Goal: Transaction & Acquisition: Purchase product/service

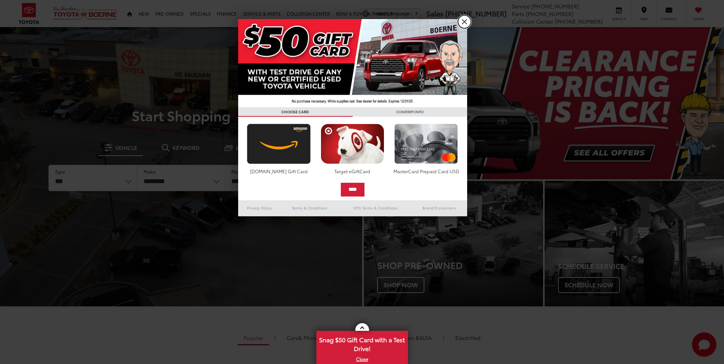
click at [462, 21] on link "X" at bounding box center [464, 21] width 13 height 13
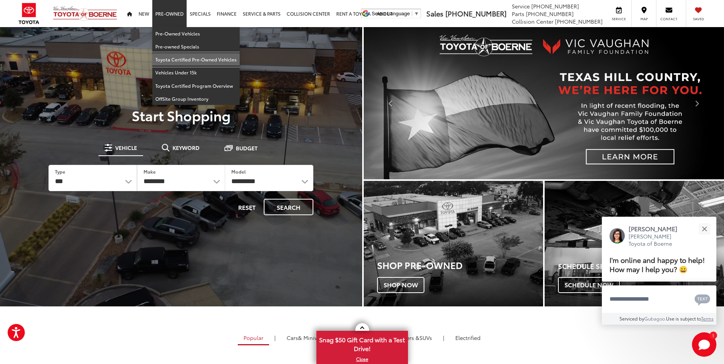
click at [196, 61] on link "Toyota Certified Pre-Owned Vehicles" at bounding box center [195, 59] width 87 height 13
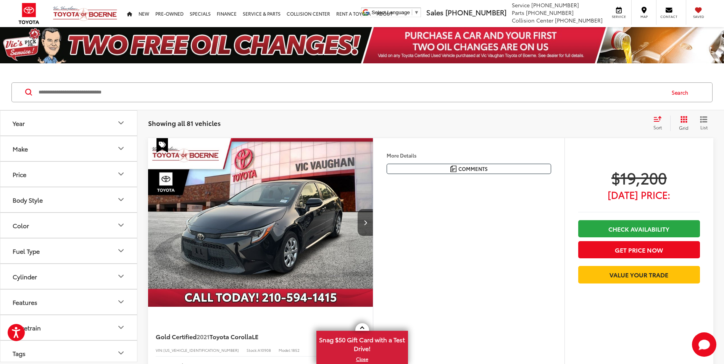
click at [257, 94] on input "Search by Make, Model, or Keyword" at bounding box center [351, 92] width 626 height 18
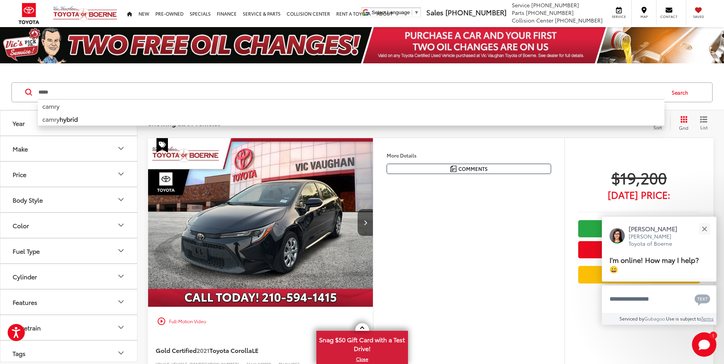
type input "*****"
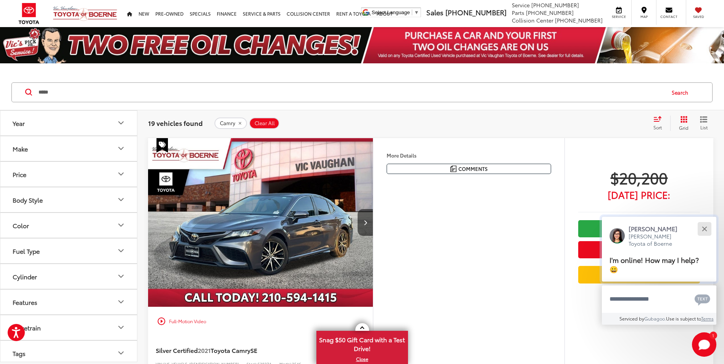
drag, startPoint x: 710, startPoint y: 230, endPoint x: 704, endPoint y: 229, distance: 6.1
click at [710, 230] on button "Close" at bounding box center [704, 228] width 16 height 16
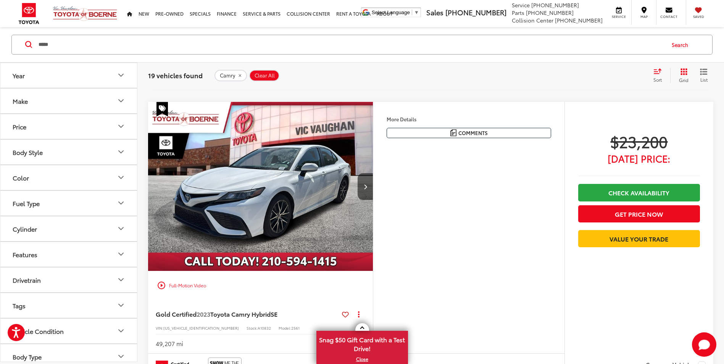
scroll to position [954, 0]
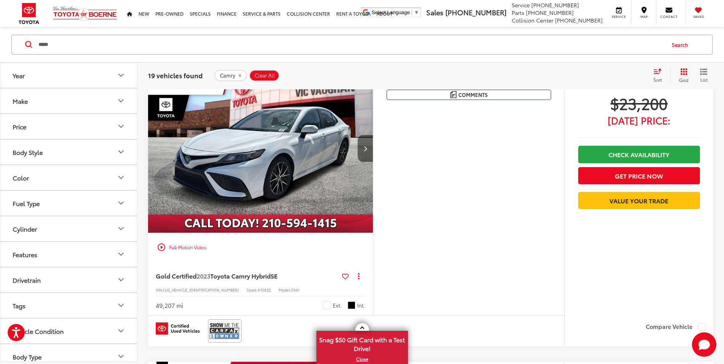
click at [360, 145] on button "Next image" at bounding box center [364, 148] width 15 height 27
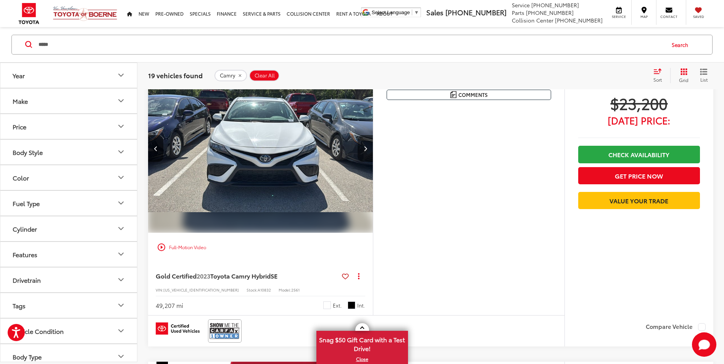
click at [362, 145] on button "Next image" at bounding box center [364, 148] width 15 height 27
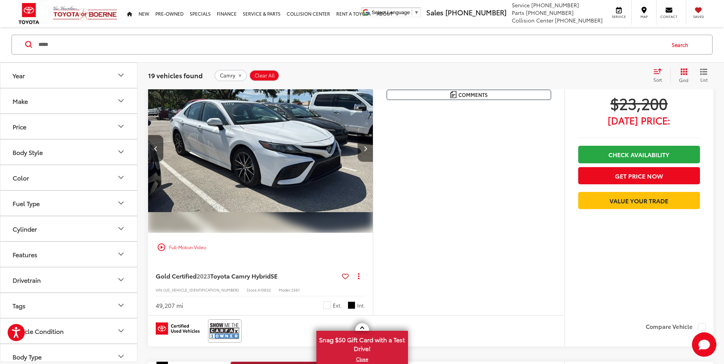
click at [362, 145] on button "Next image" at bounding box center [364, 148] width 15 height 27
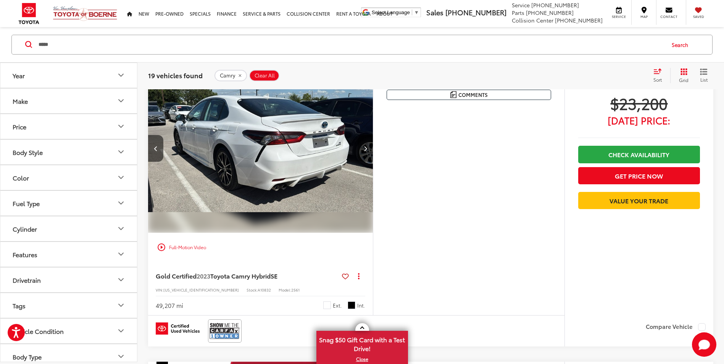
click at [362, 145] on button "Next image" at bounding box center [364, 148] width 15 height 27
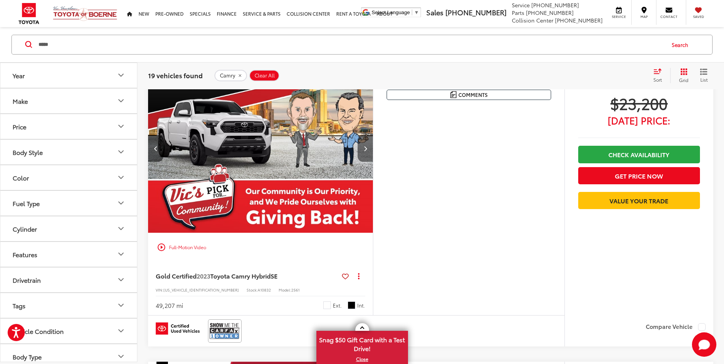
click at [362, 145] on button "Next image" at bounding box center [364, 148] width 15 height 27
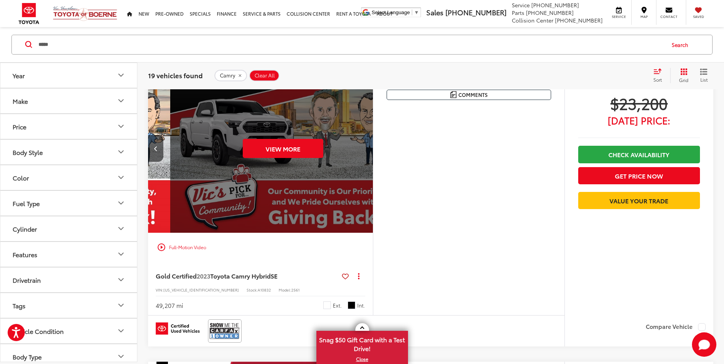
scroll to position [0, 1129]
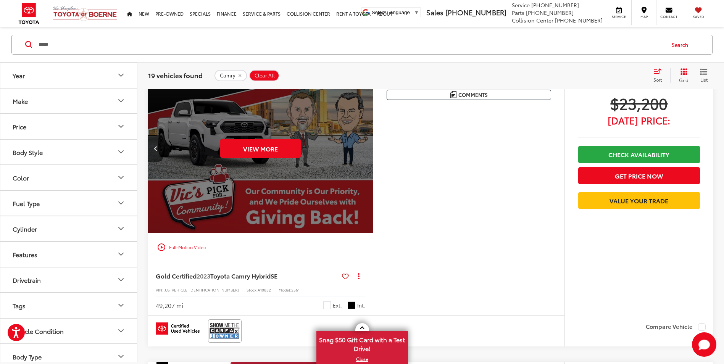
click at [200, 249] on div "play_circle_outline Full-Motion Video" at bounding box center [260, 247] width 213 height 14
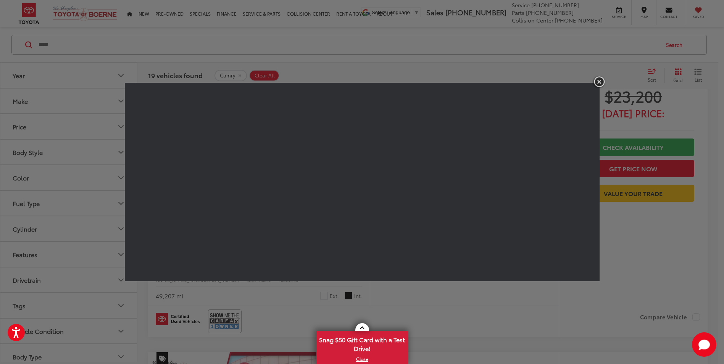
scroll to position [0, 1114]
click at [598, 81] on img "button" at bounding box center [599, 82] width 14 height 13
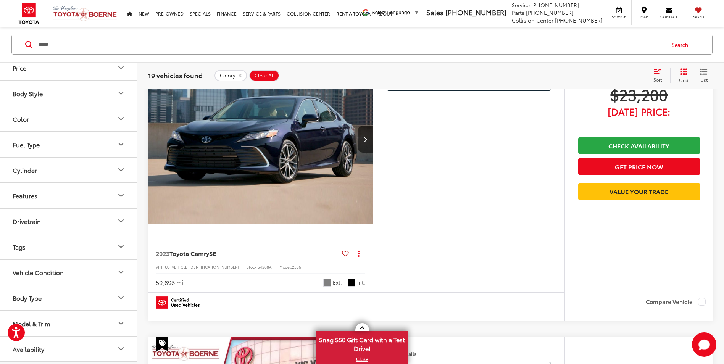
scroll to position [1869, 0]
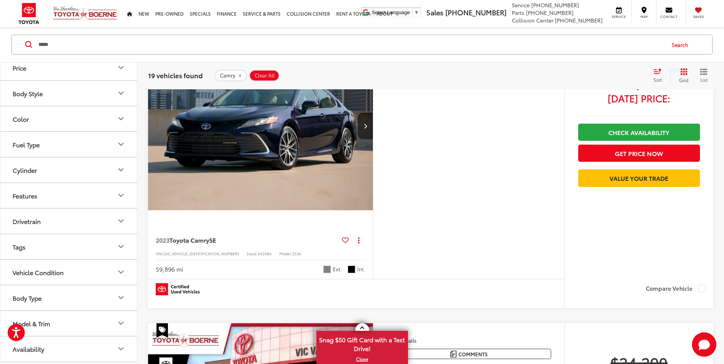
click at [124, 319] on icon "Model & Trim" at bounding box center [120, 323] width 9 height 9
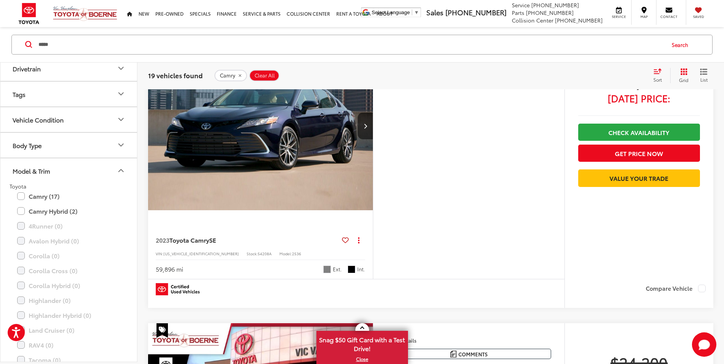
scroll to position [251, 0]
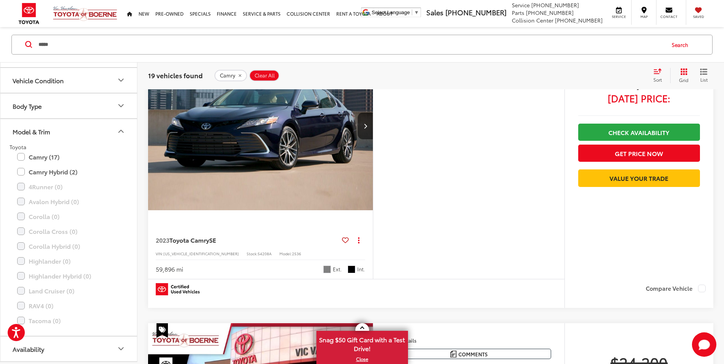
click at [117, 131] on icon "Model & Trim" at bounding box center [120, 131] width 9 height 9
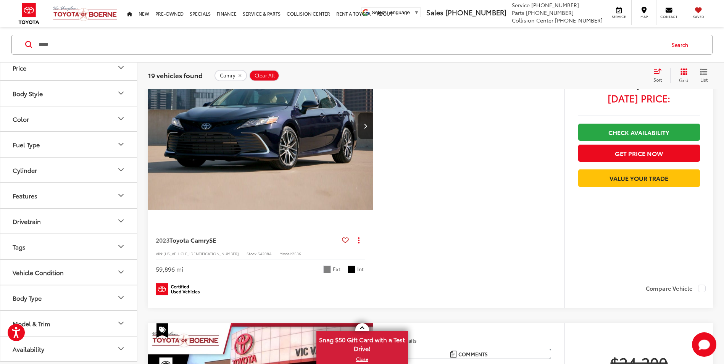
click at [117, 293] on icon "Body Type" at bounding box center [120, 297] width 9 height 9
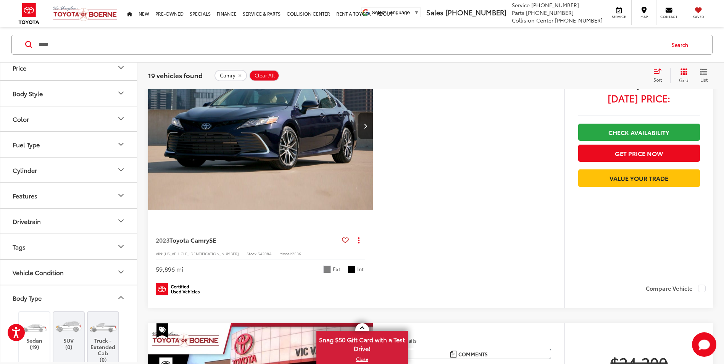
click at [119, 294] on icon "Body Type" at bounding box center [120, 297] width 9 height 9
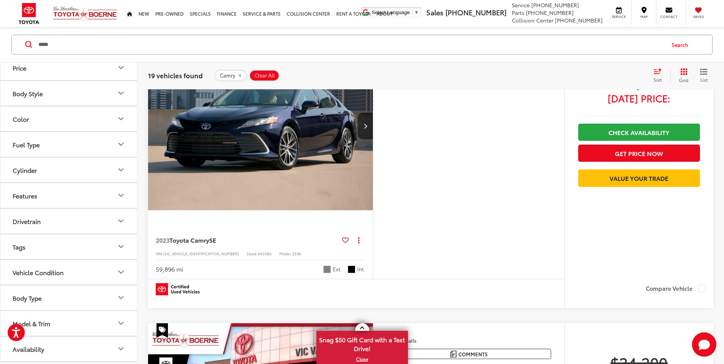
click at [120, 272] on icon "Vehicle Condition" at bounding box center [121, 272] width 5 height 2
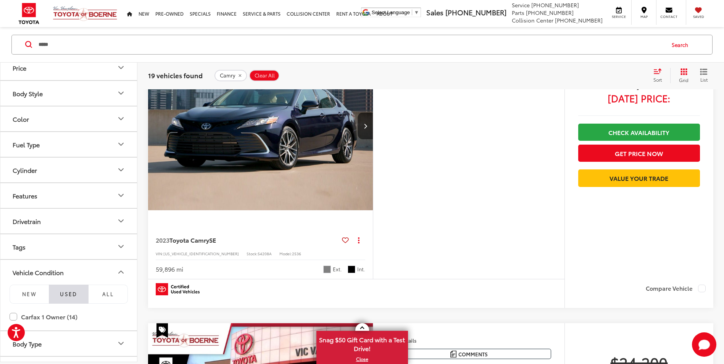
click at [120, 272] on icon "Vehicle Condition" at bounding box center [121, 272] width 5 height 2
click at [114, 247] on button "Tags" at bounding box center [68, 246] width 137 height 25
click at [121, 247] on icon "Tags" at bounding box center [120, 246] width 9 height 9
click at [125, 217] on icon "Drivetrain" at bounding box center [120, 221] width 9 height 9
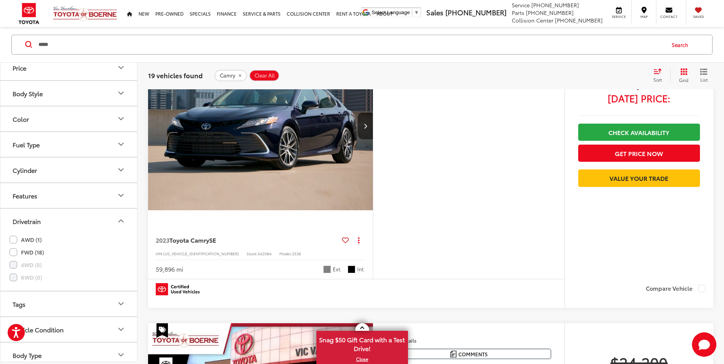
click at [121, 217] on icon "Drivetrain" at bounding box center [120, 221] width 9 height 9
click at [116, 220] on button "Drivetrain" at bounding box center [68, 221] width 137 height 25
click at [118, 221] on icon "Drivetrain" at bounding box center [120, 221] width 9 height 9
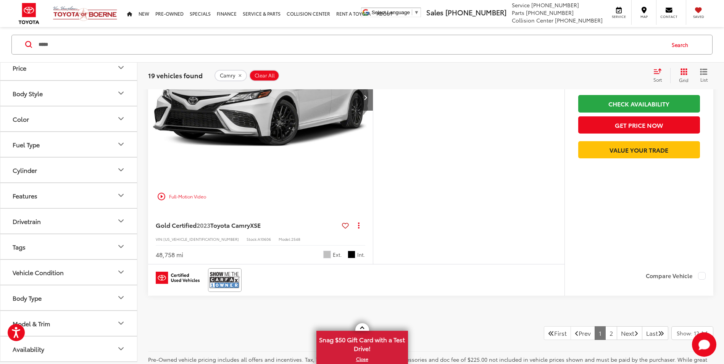
scroll to position [3312, 0]
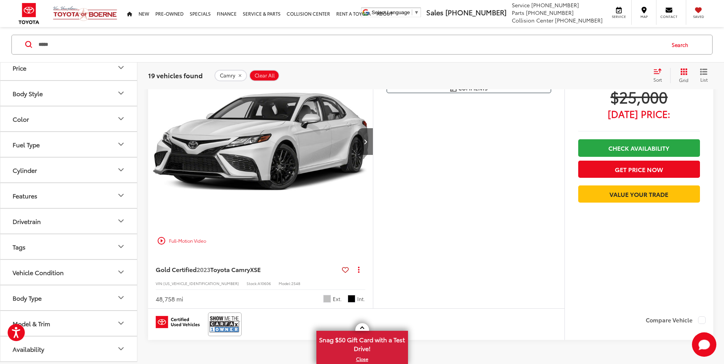
click at [199, 241] on div "play_circle_outline Full-Motion Video" at bounding box center [260, 241] width 213 height 14
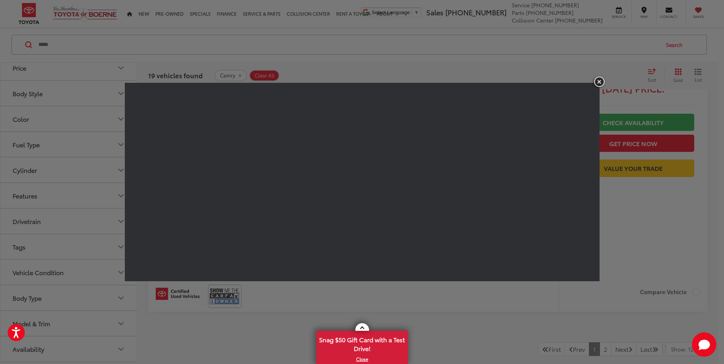
scroll to position [0, 1114]
click at [596, 78] on img "button" at bounding box center [599, 82] width 14 height 13
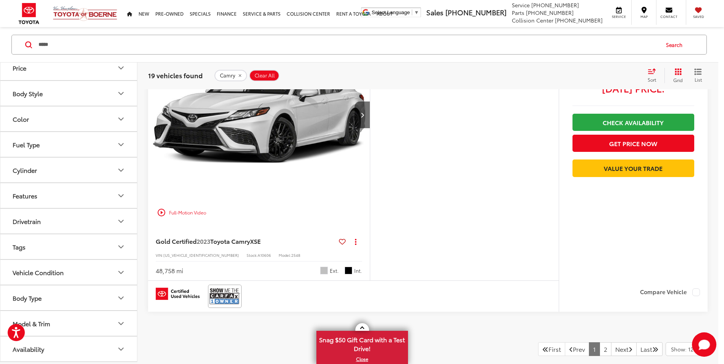
scroll to position [0, 1129]
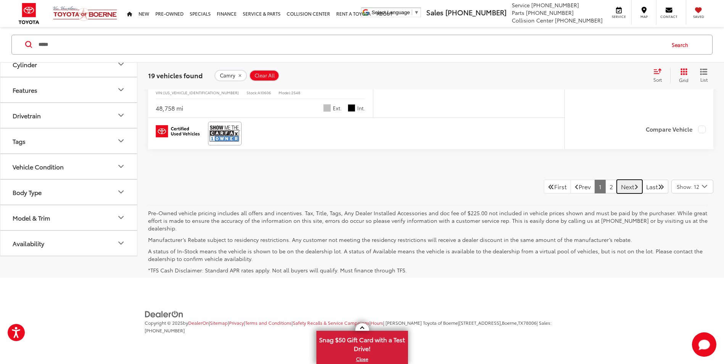
click at [626, 181] on link "Next" at bounding box center [629, 187] width 26 height 14
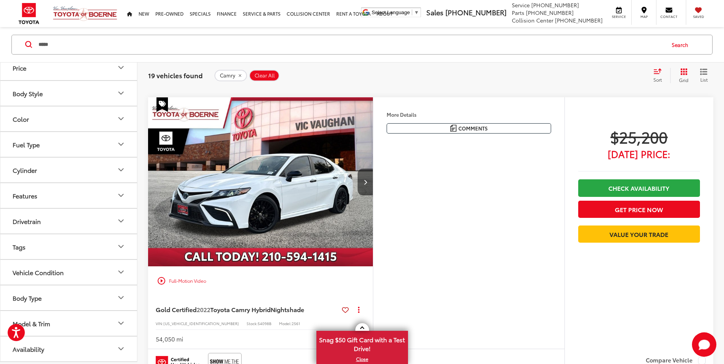
scroll to position [353, 0]
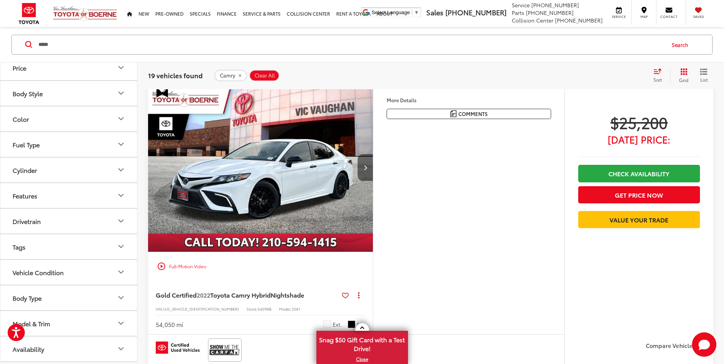
click at [364, 167] on icon "Next image" at bounding box center [365, 167] width 3 height 5
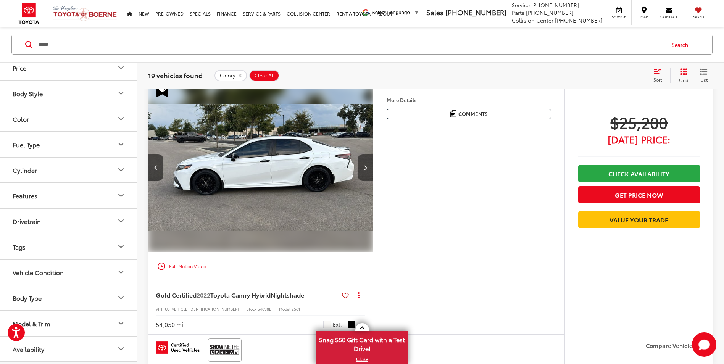
click at [364, 167] on icon "Next image" at bounding box center [365, 167] width 3 height 5
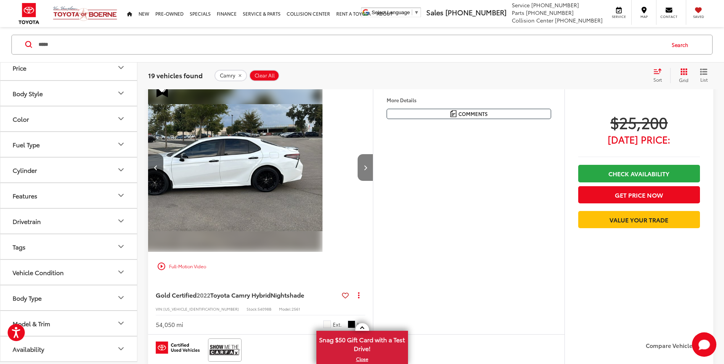
click at [364, 167] on icon "Next image" at bounding box center [365, 167] width 3 height 5
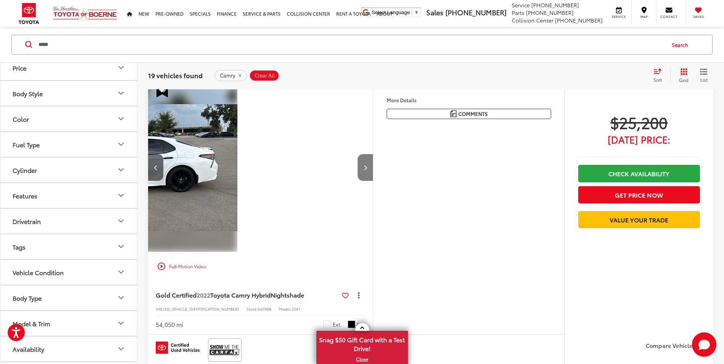
click at [364, 167] on icon "Next image" at bounding box center [365, 167] width 3 height 5
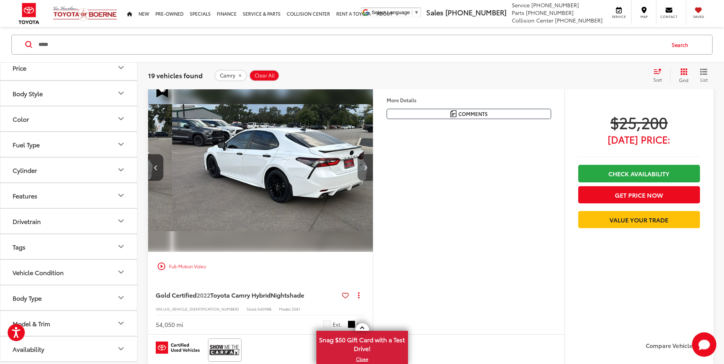
click at [364, 167] on icon "Next image" at bounding box center [365, 167] width 3 height 5
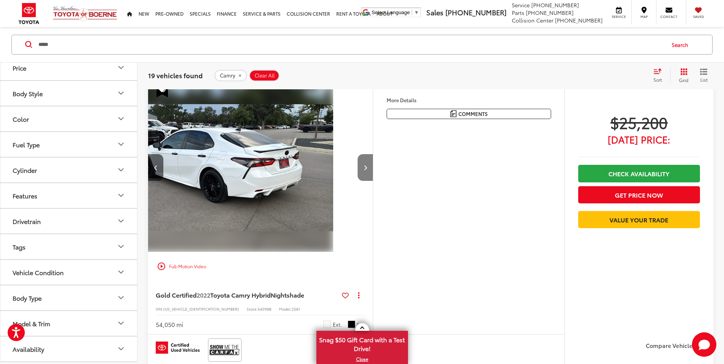
click at [364, 167] on icon "Next image" at bounding box center [365, 167] width 3 height 5
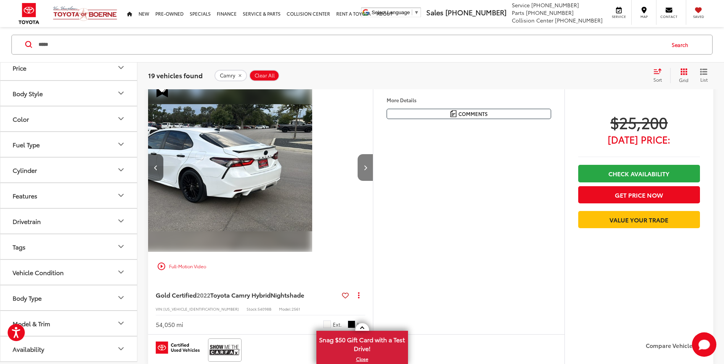
click at [364, 167] on icon "Next image" at bounding box center [365, 167] width 3 height 5
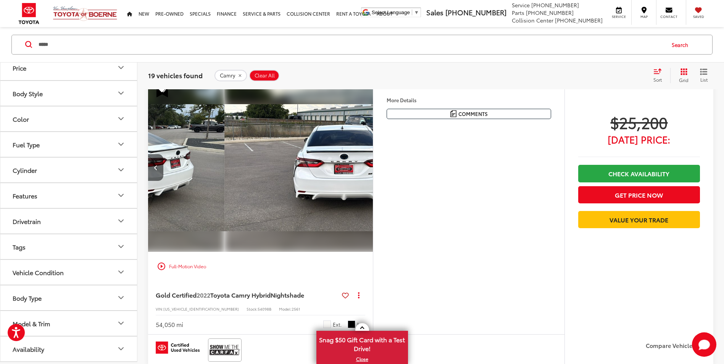
click at [364, 167] on img "2022 Toyota Camry Hybrid Nightshade 3" at bounding box center [337, 167] width 226 height 169
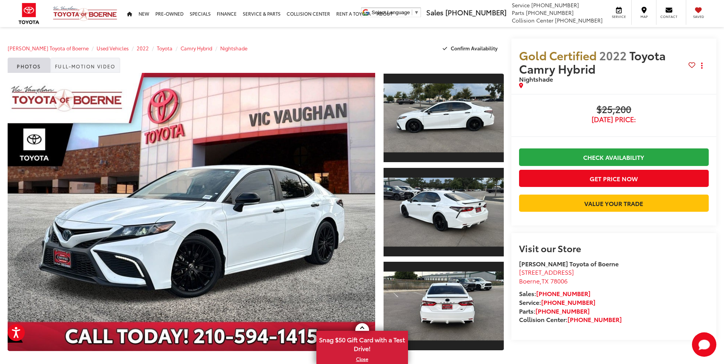
click at [79, 63] on link "Full-Motion Video" at bounding box center [85, 65] width 70 height 15
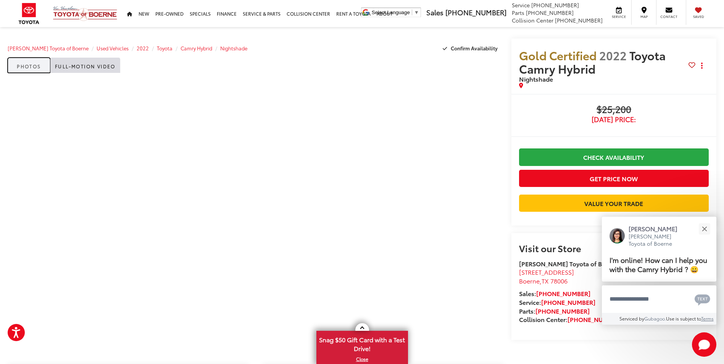
click at [35, 61] on link "Photos" at bounding box center [29, 65] width 43 height 15
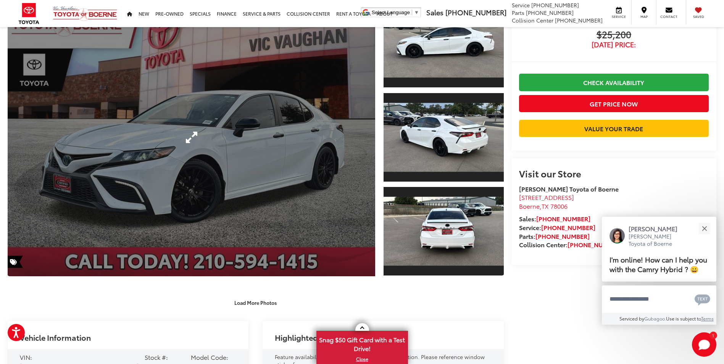
scroll to position [229, 0]
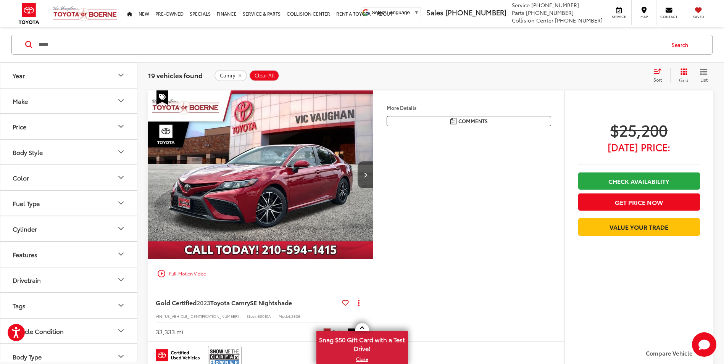
click at [122, 176] on icon "Color" at bounding box center [120, 177] width 9 height 9
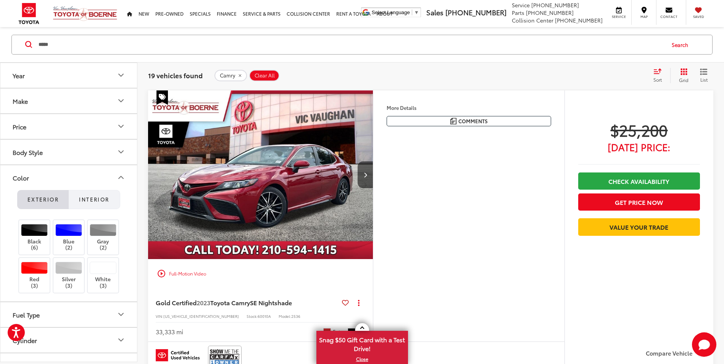
click at [109, 195] on button "Interior" at bounding box center [94, 199] width 51 height 19
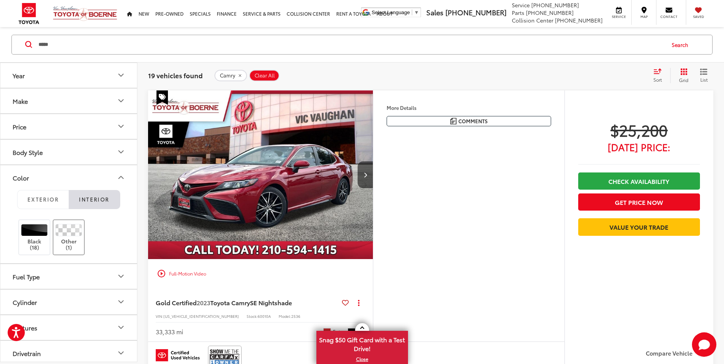
click at [69, 238] on label "Other (1)" at bounding box center [68, 237] width 31 height 27
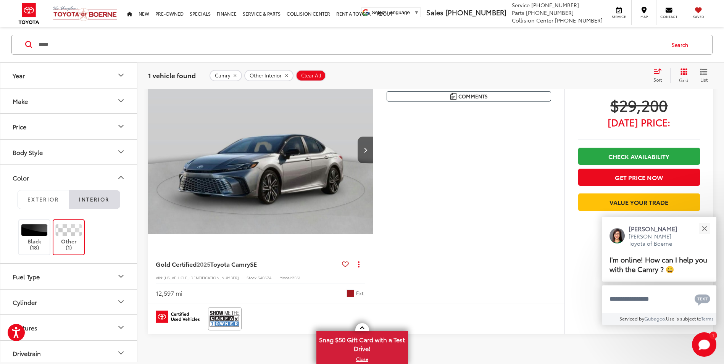
scroll to position [86, 0]
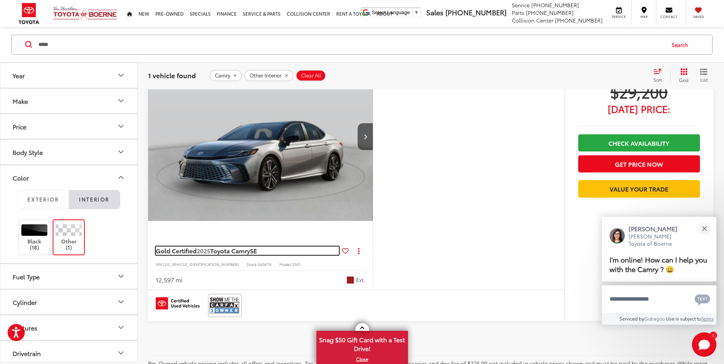
click at [203, 254] on span "2025" at bounding box center [203, 250] width 14 height 9
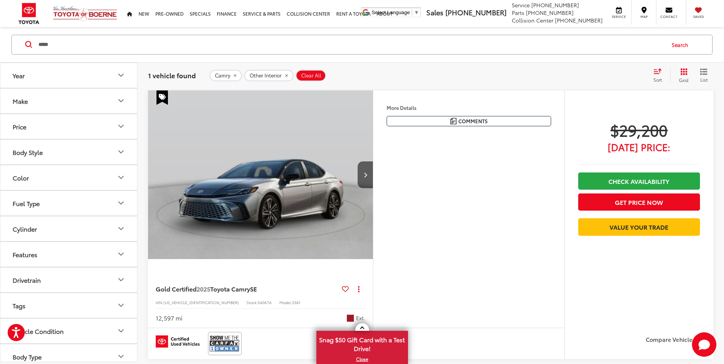
click at [634, 139] on span "$29,200" at bounding box center [639, 129] width 122 height 19
click at [652, 202] on button "Get Price Now" at bounding box center [639, 201] width 122 height 17
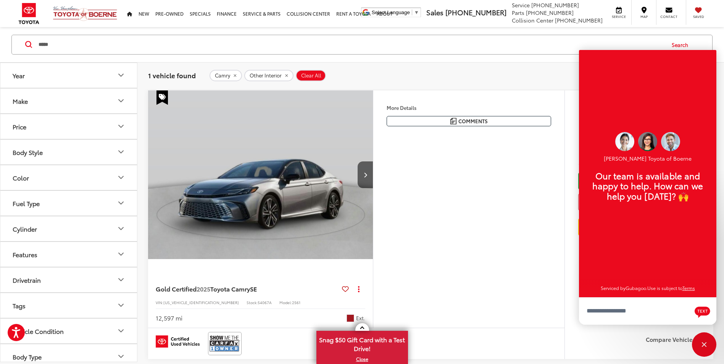
scroll to position [9, 0]
click at [528, 220] on div "More Details Comments Dealer Comments CARFAX One-Owner. Clean CARFAX. 2025 Toyo…" at bounding box center [468, 208] width 191 height 237
click at [705, 338] on div "Close" at bounding box center [704, 344] width 24 height 24
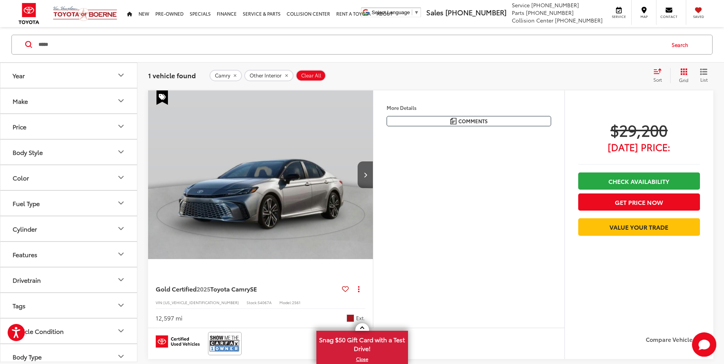
drag, startPoint x: 462, startPoint y: 248, endPoint x: 374, endPoint y: 134, distance: 143.7
click at [461, 248] on div "More Details Comments Dealer Comments CARFAX One-Owner. Clean CARFAX. 2025 Toyo…" at bounding box center [468, 208] width 191 height 237
